Goal: Transaction & Acquisition: Subscribe to service/newsletter

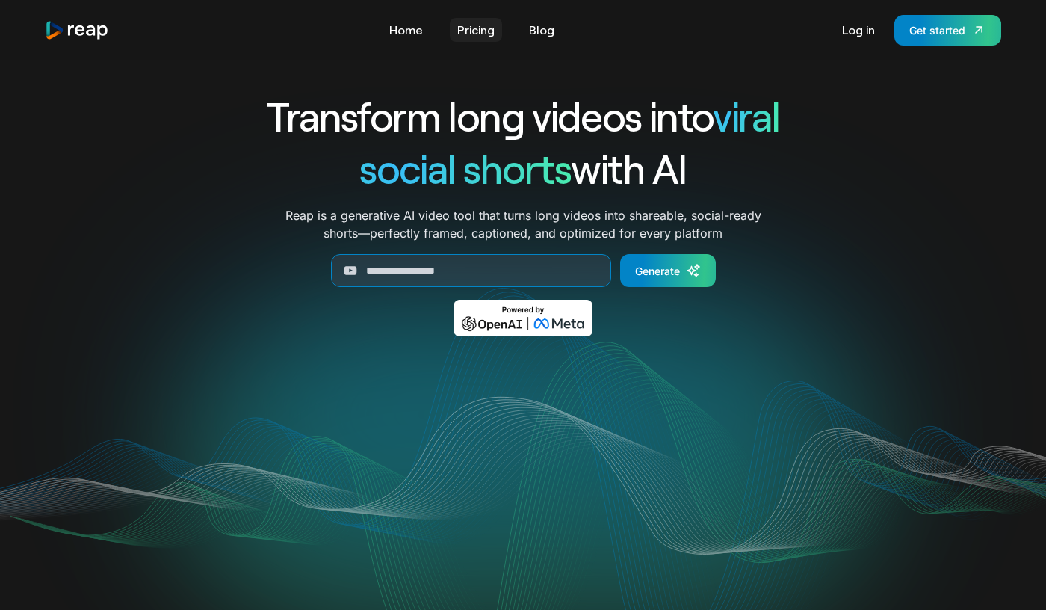
click at [481, 31] on link "Pricing" at bounding box center [476, 30] width 52 height 24
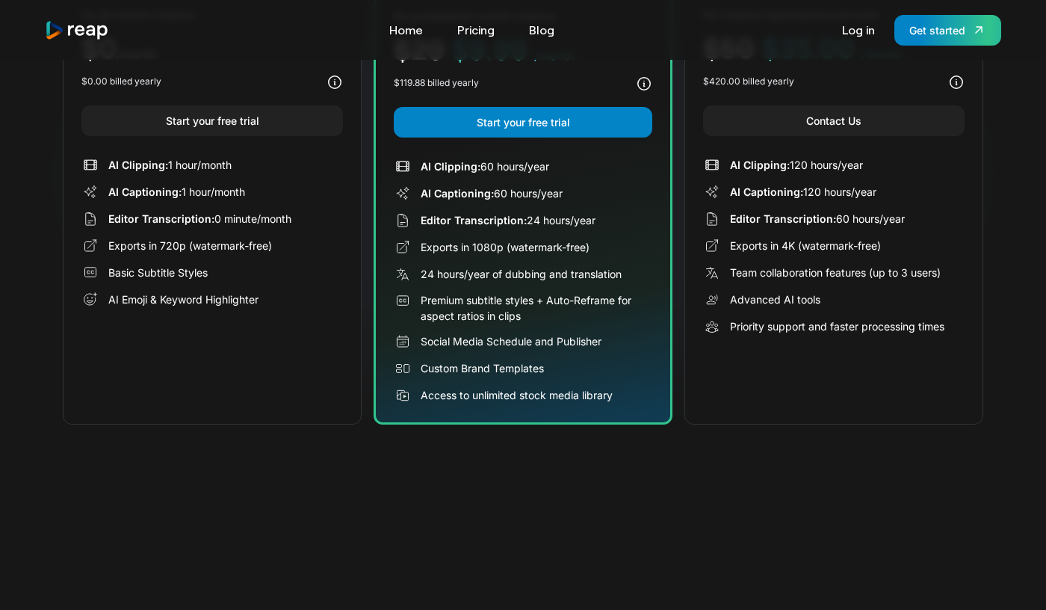
scroll to position [267, 0]
